Goal: Information Seeking & Learning: Learn about a topic

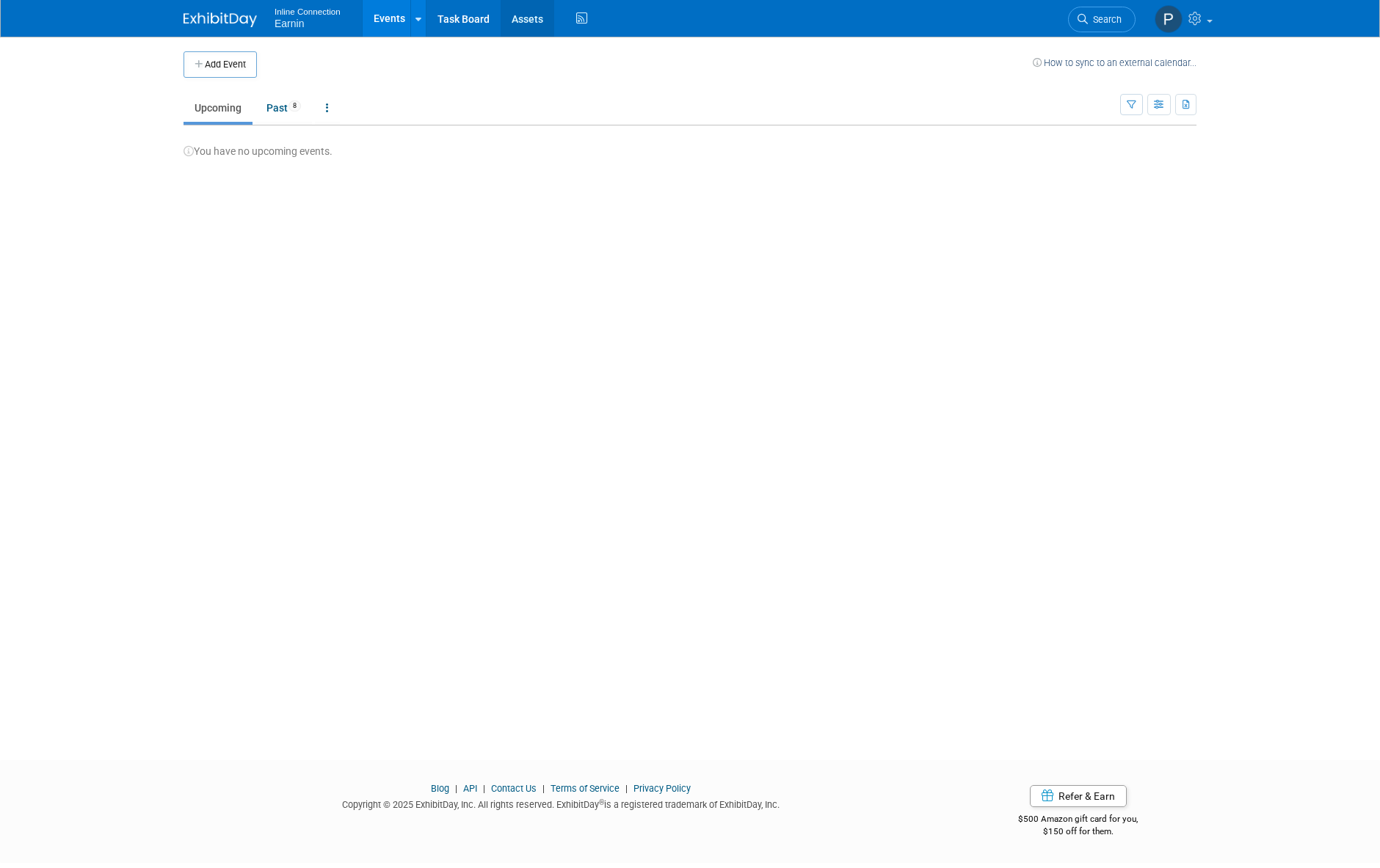
click at [521, 14] on link "Assets" at bounding box center [527, 18] width 53 height 37
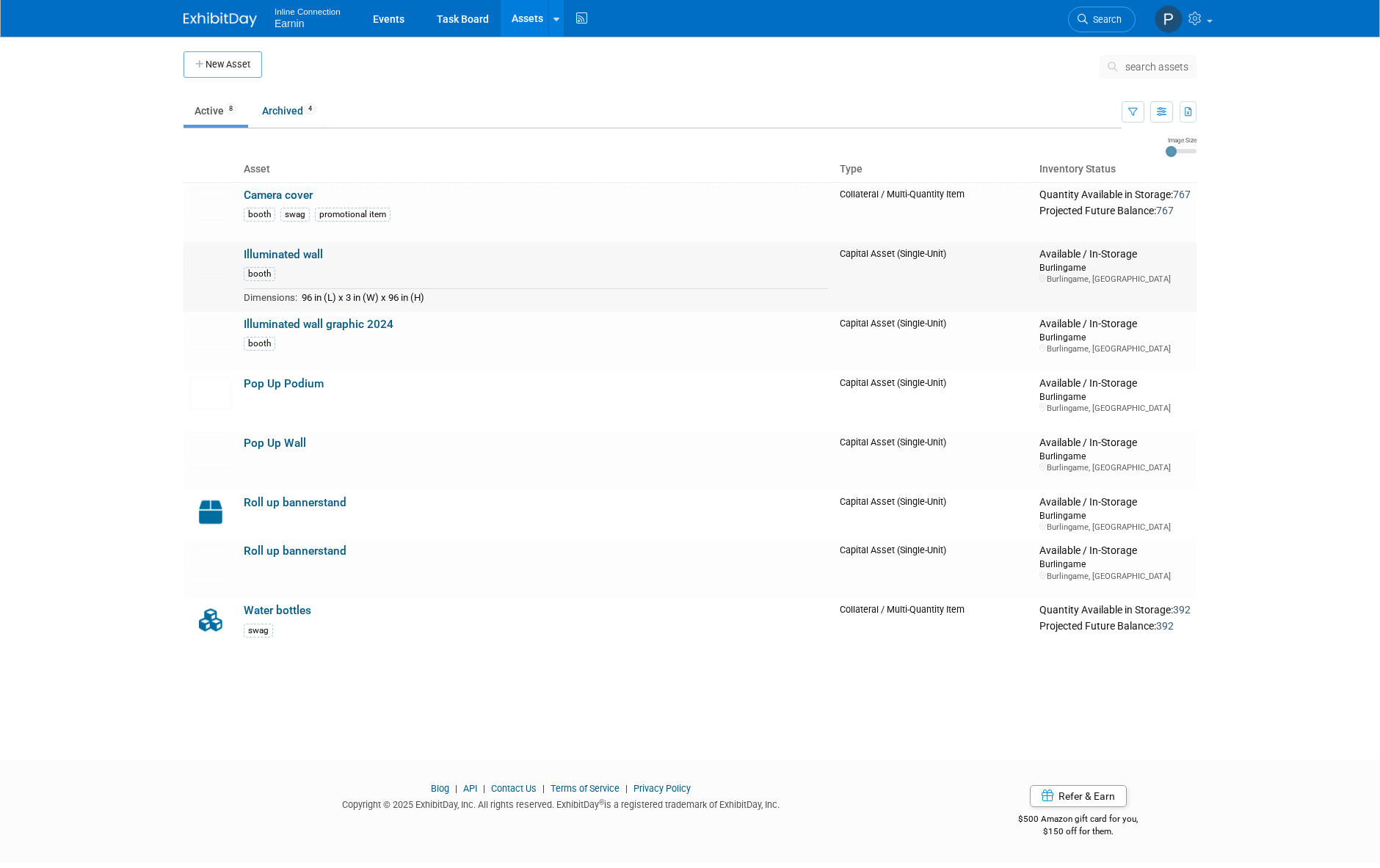
click at [307, 253] on link "Illuminated wall" at bounding box center [283, 255] width 80 height 14
click at [309, 381] on link "Pop Up Podium" at bounding box center [283, 383] width 80 height 14
click at [269, 378] on link "Pop Up Podium" at bounding box center [283, 383] width 80 height 14
click at [280, 440] on link "Pop Up Wall" at bounding box center [275, 443] width 62 height 14
click at [267, 548] on link "Roll up bannerstand" at bounding box center [294, 551] width 103 height 14
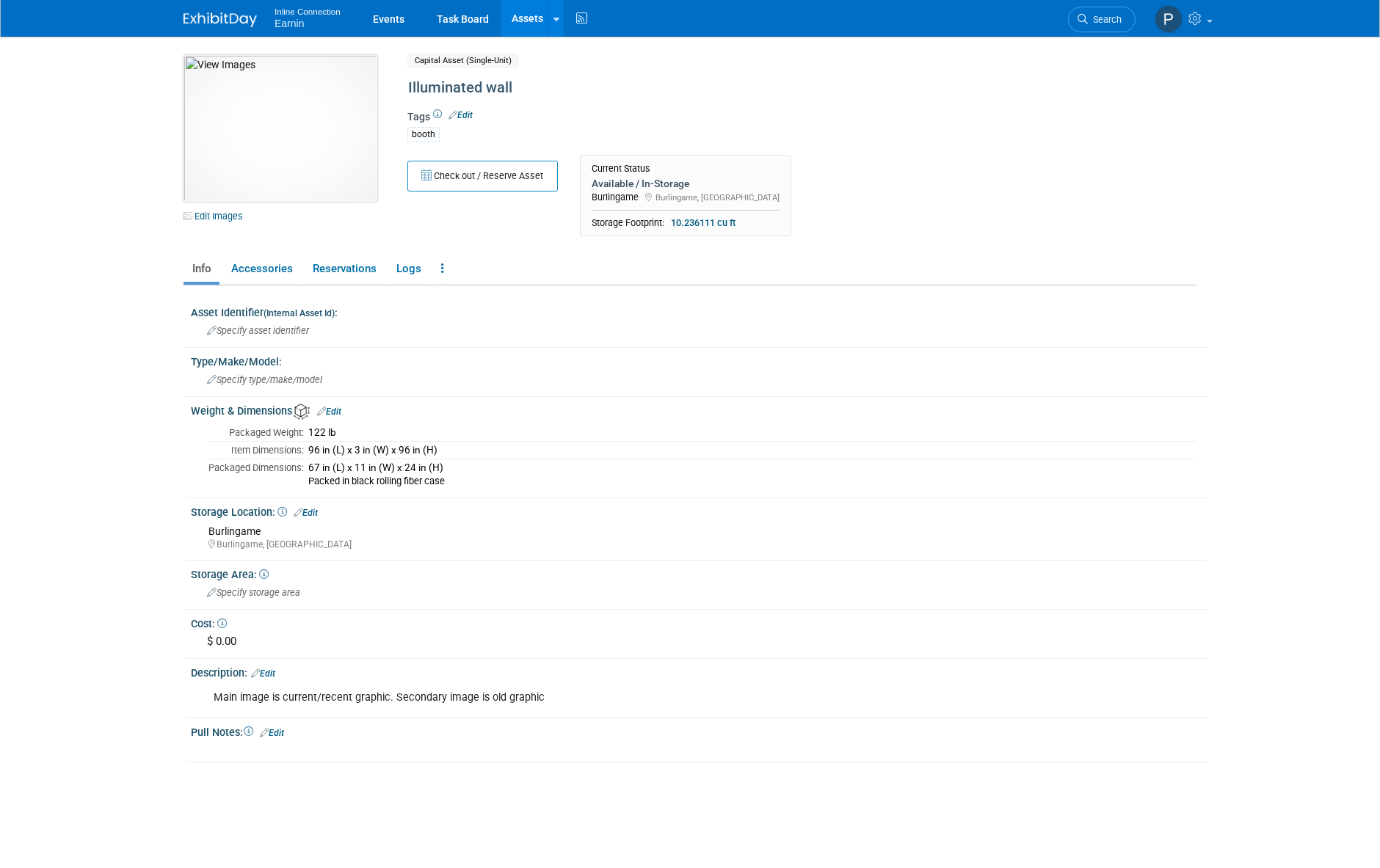
click at [310, 162] on img at bounding box center [280, 128] width 193 height 146
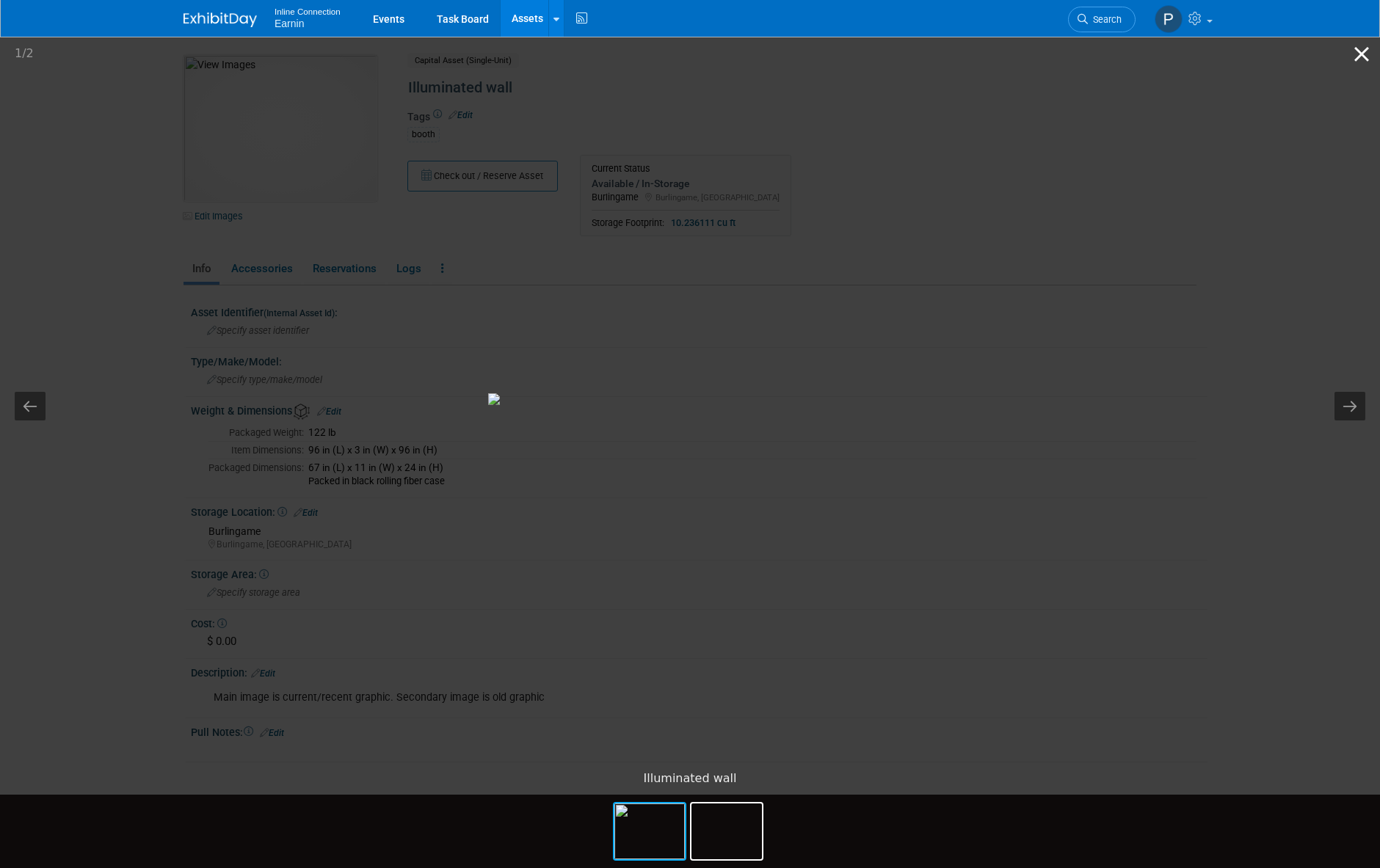
click at [1364, 52] on button "Close gallery" at bounding box center [1362, 53] width 37 height 34
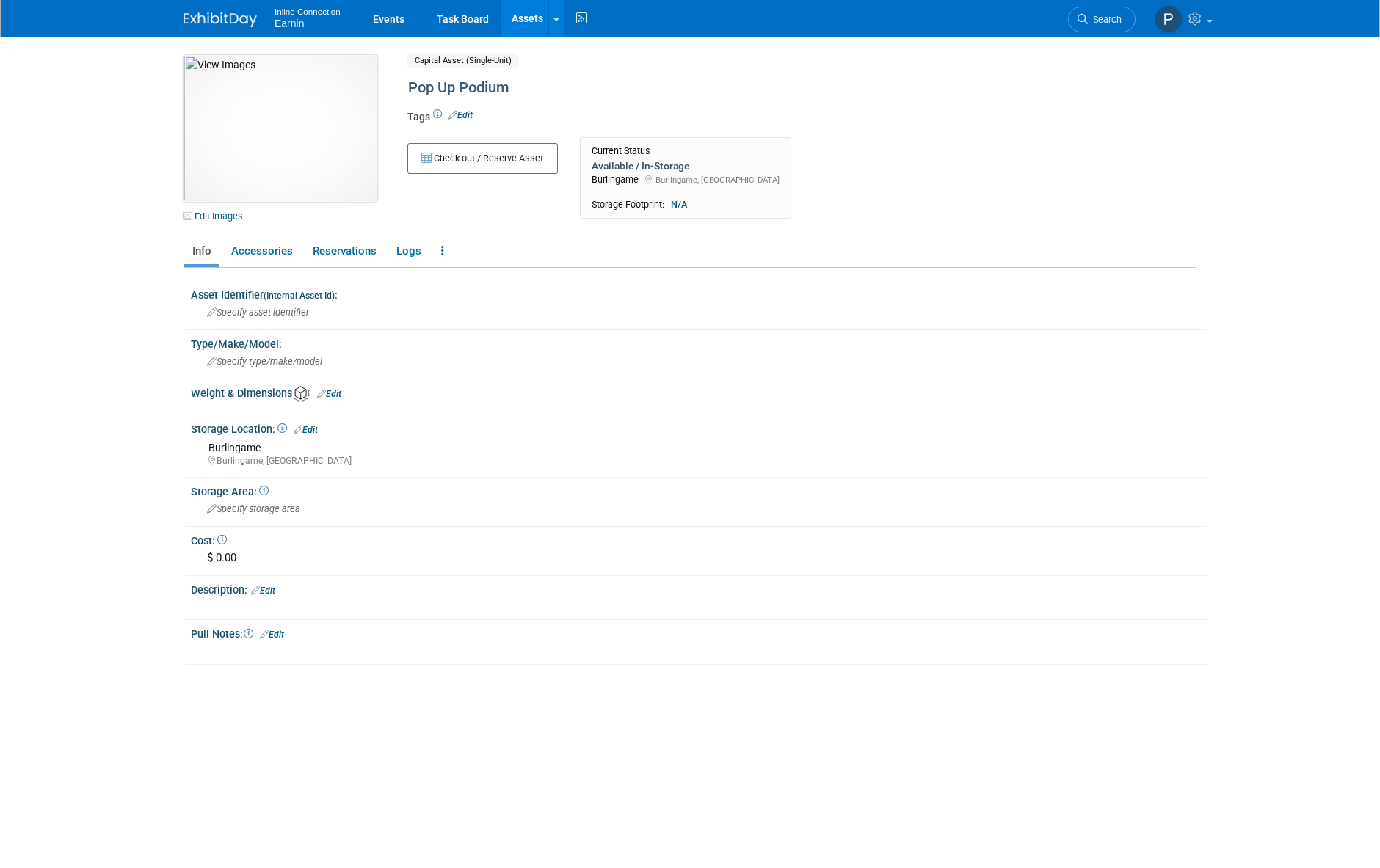
click at [327, 173] on img at bounding box center [280, 128] width 193 height 146
click at [310, 160] on img at bounding box center [280, 128] width 193 height 146
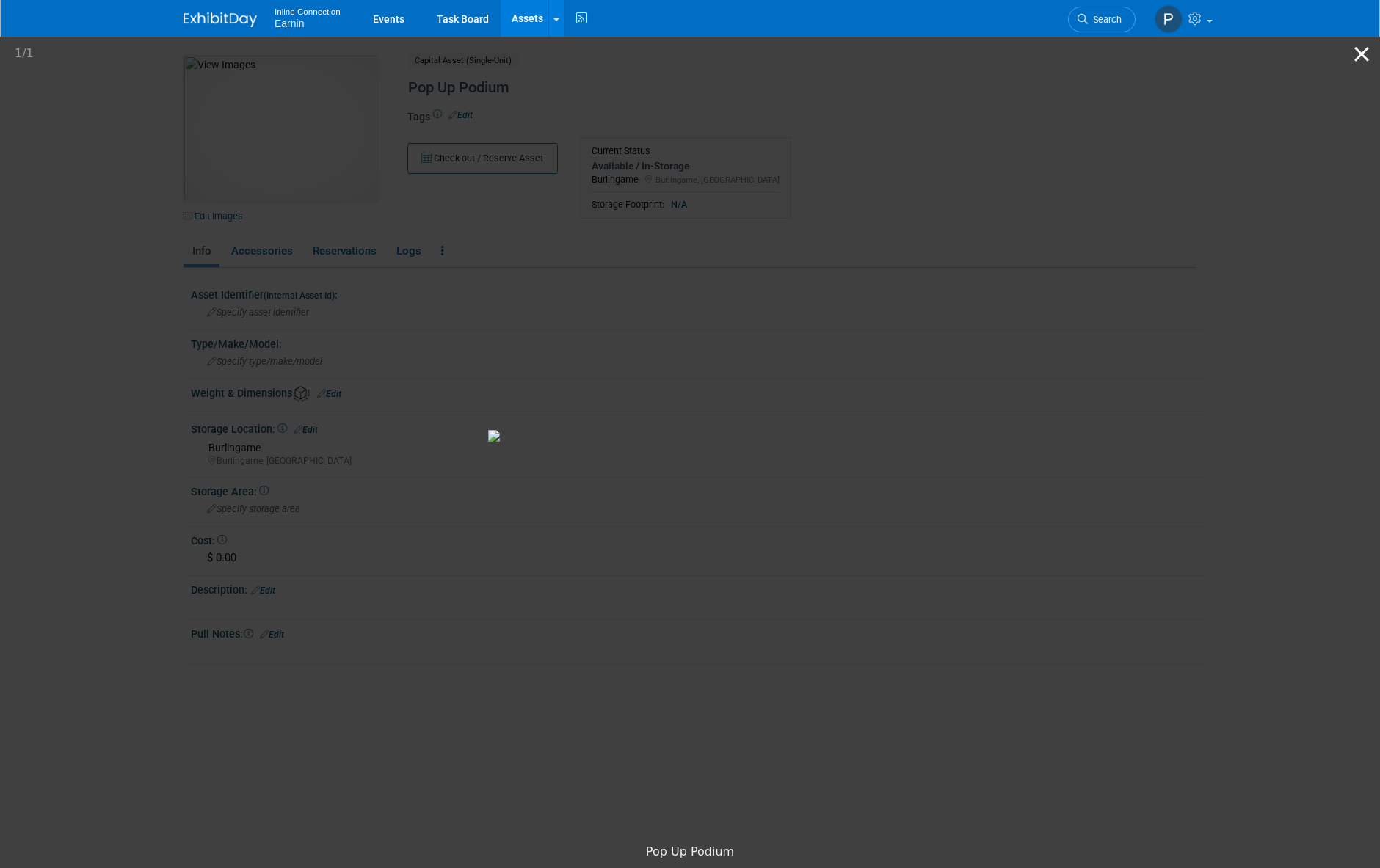
click at [1357, 55] on button "Close gallery" at bounding box center [1362, 53] width 37 height 34
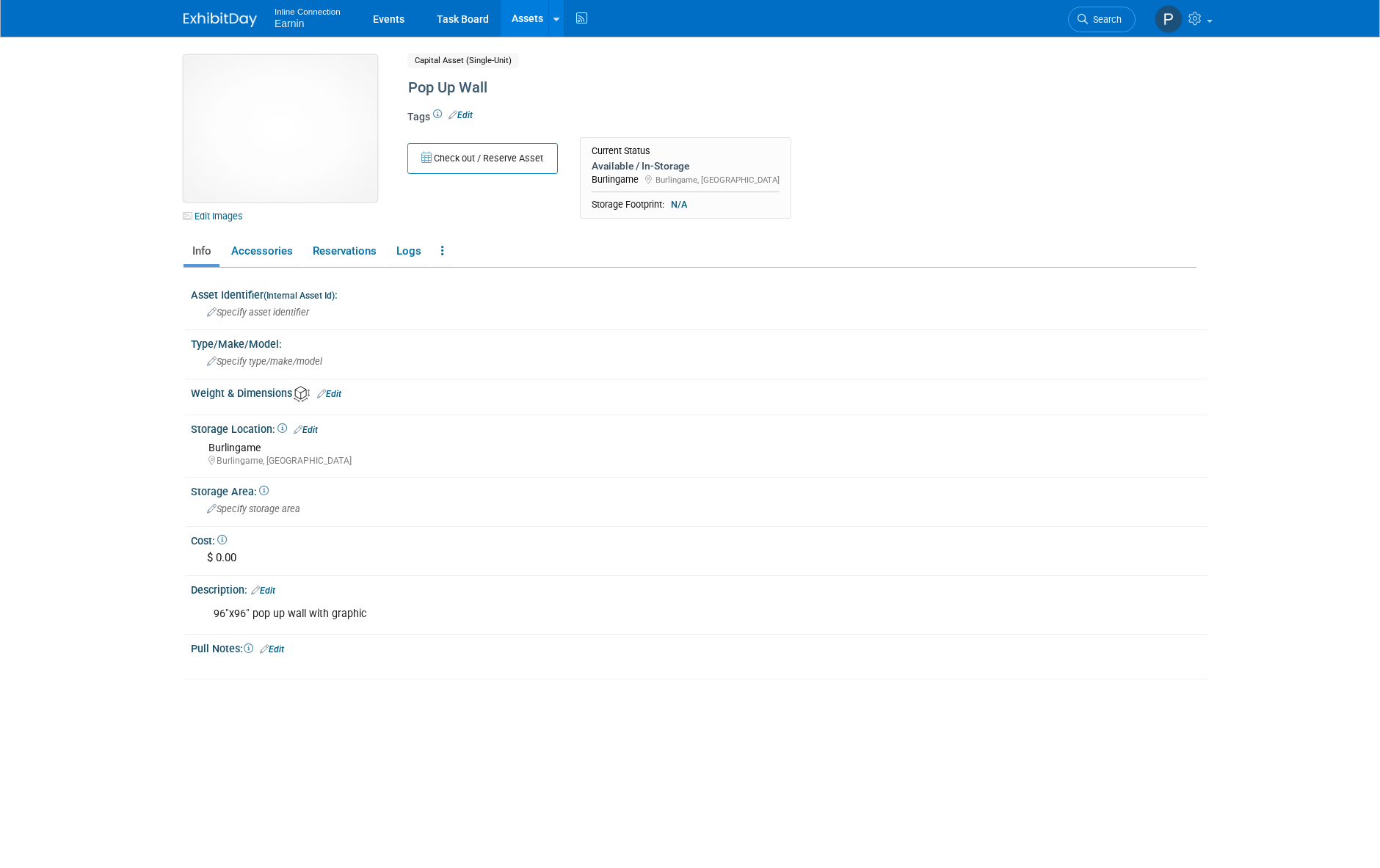
click at [267, 127] on img at bounding box center [280, 128] width 193 height 146
click at [299, 125] on img at bounding box center [280, 128] width 193 height 146
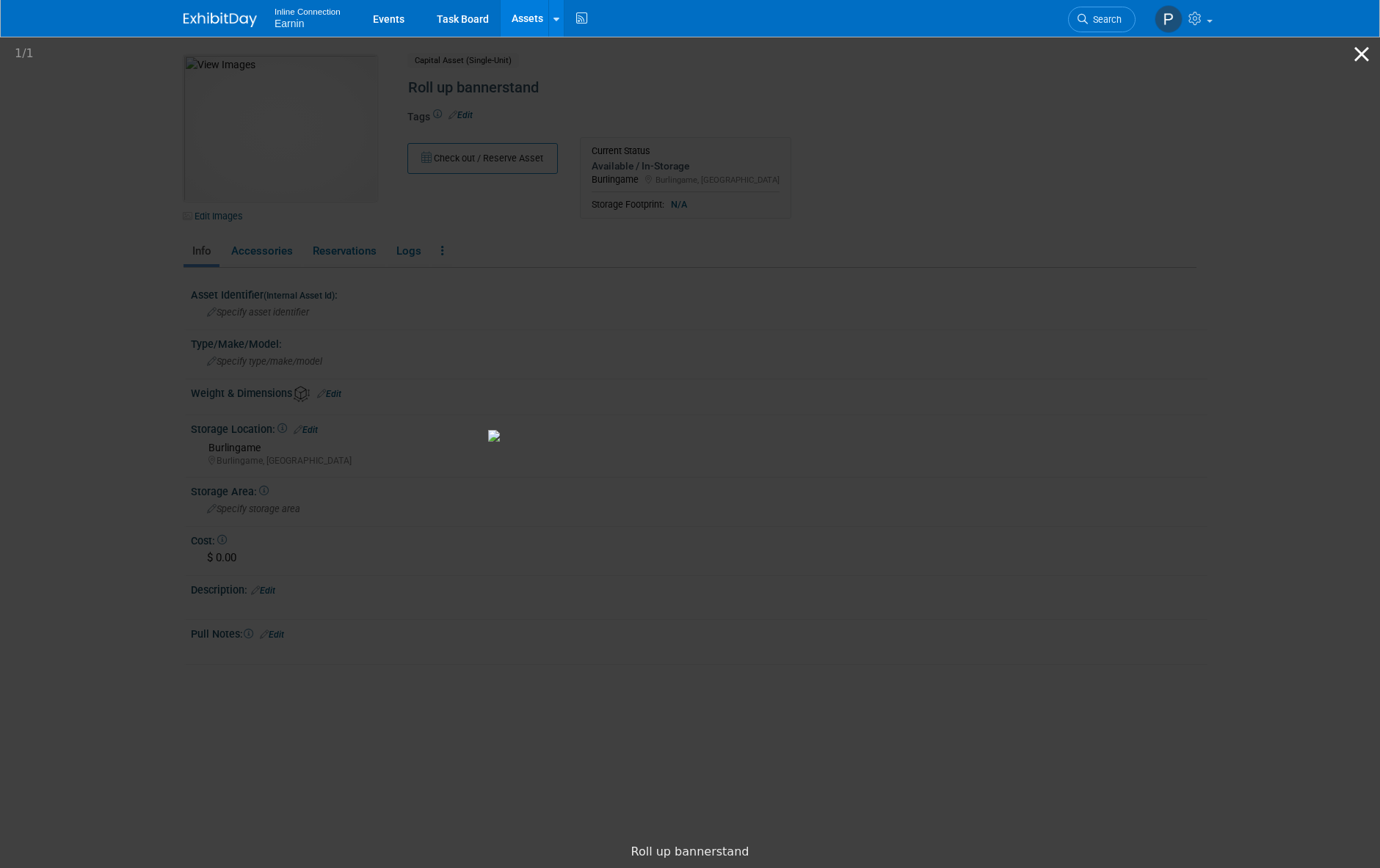
click at [1360, 56] on button "Close gallery" at bounding box center [1362, 53] width 37 height 34
